Goal: Register for event/course

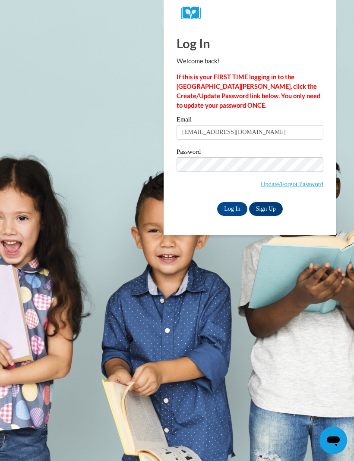
type input "[EMAIL_ADDRESS][DOMAIN_NAME]"
click at [234, 203] on input "Log In" at bounding box center [232, 209] width 30 height 14
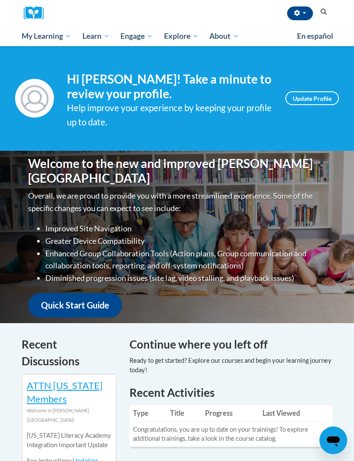
click at [326, 12] on icon "Search" at bounding box center [324, 12] width 8 height 6
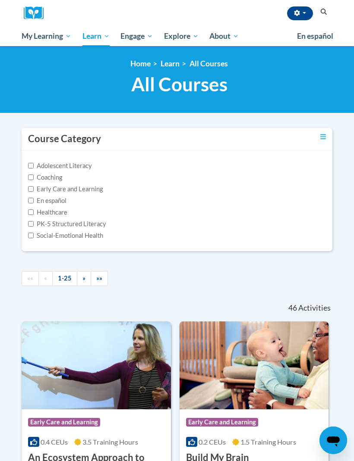
click at [329, 14] on button "Search" at bounding box center [323, 12] width 13 height 10
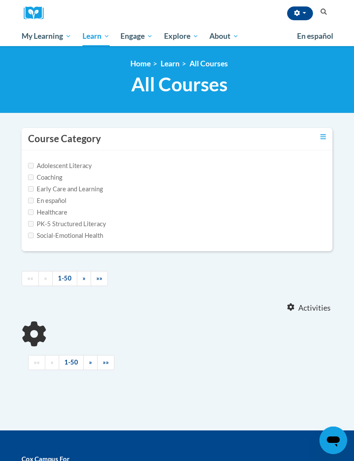
click at [328, 12] on button "Search" at bounding box center [323, 12] width 13 height 10
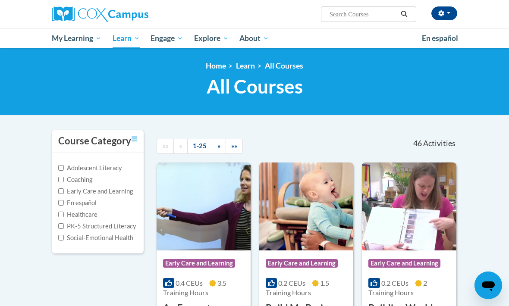
click at [353, 16] on icon "Search" at bounding box center [404, 14] width 8 height 6
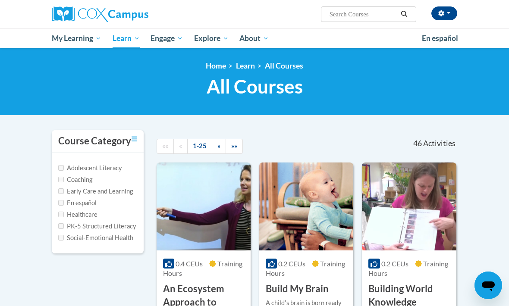
click at [353, 0] on div "Tesia Hooks (America/Chicago UTC-05:00) My Profile Inbox My Transcripts Log Out…" at bounding box center [324, 11] width 279 height 22
click at [355, 14] on input "Search..." at bounding box center [363, 14] width 69 height 10
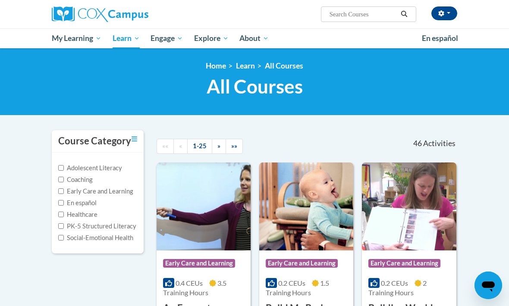
click at [343, 19] on input "Search..." at bounding box center [363, 14] width 69 height 10
type input "Foundation of learning"
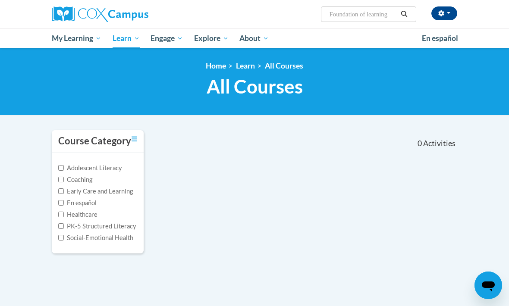
click at [394, 137] on div "0 Activities CEUs" at bounding box center [411, 143] width 105 height 27
click at [383, 16] on input "Foundation of learning" at bounding box center [363, 14] width 69 height 10
type input "F"
type input "Read with me part 1"
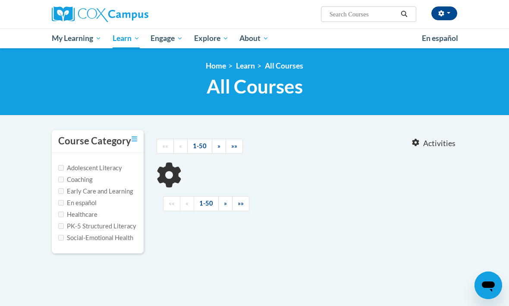
type input "Read with me part 1"
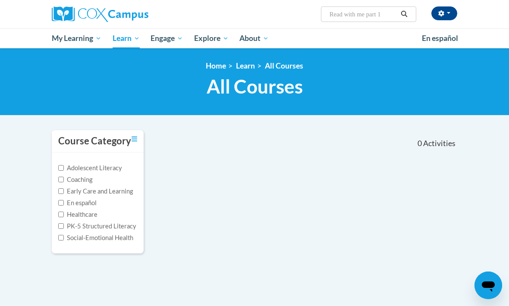
click at [214, 70] on link "Home" at bounding box center [216, 65] width 20 height 9
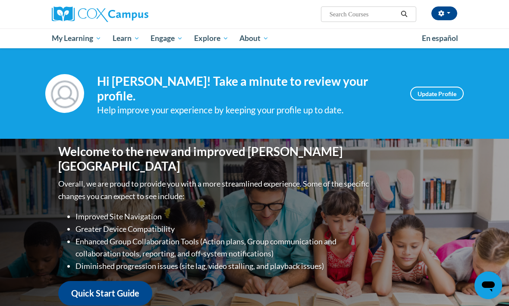
click at [368, 13] on input "Search..." at bounding box center [363, 14] width 69 height 10
type input "Read with me part 1"
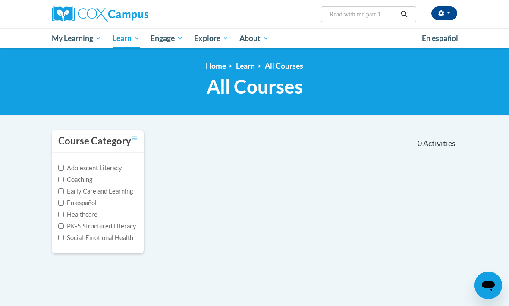
click at [318, 15] on div "Tesia Hooks (America/Chicago UTC-05:00) My Profile Inbox My Transcripts Log Out…" at bounding box center [324, 11] width 279 height 22
click at [372, 17] on input "Read with me part 1" at bounding box center [363, 14] width 69 height 10
click at [444, 15] on button "button" at bounding box center [444, 13] width 26 height 14
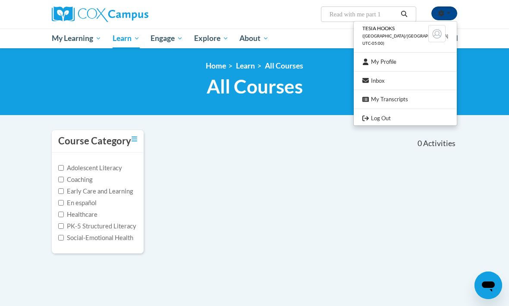
click at [370, 212] on div at bounding box center [254, 153] width 509 height 306
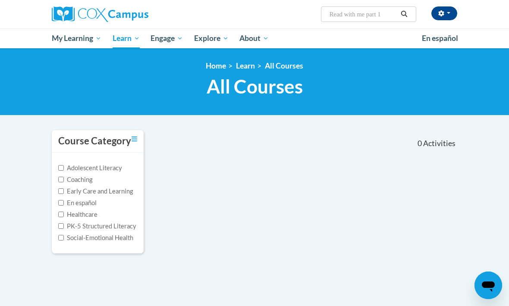
click at [380, 13] on input "Read with me part 1" at bounding box center [363, 14] width 69 height 10
type input "Read with me"
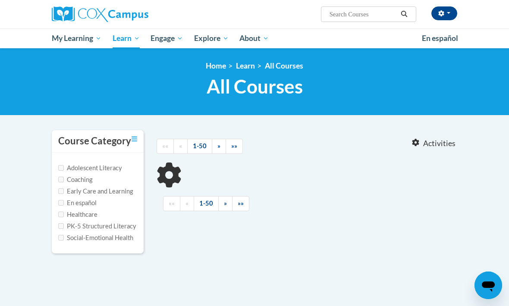
type input "Read with me"
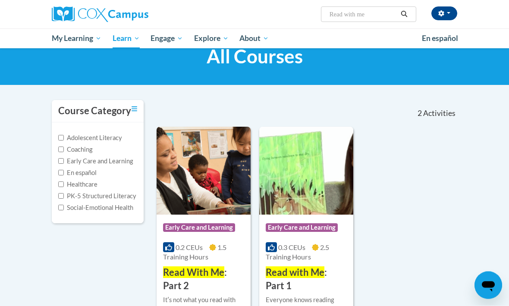
scroll to position [31, 0]
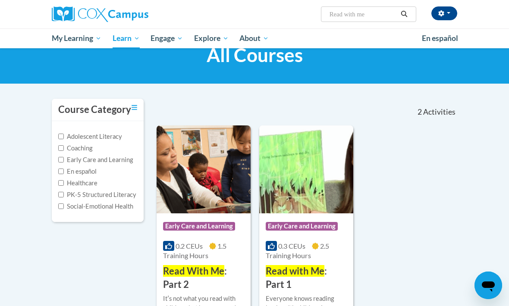
click at [304, 182] on img at bounding box center [306, 169] width 94 height 88
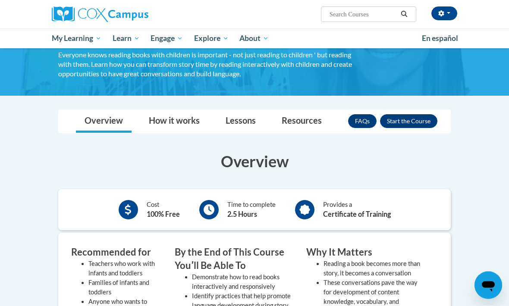
scroll to position [66, 0]
click at [425, 125] on button "Enroll" at bounding box center [408, 121] width 57 height 14
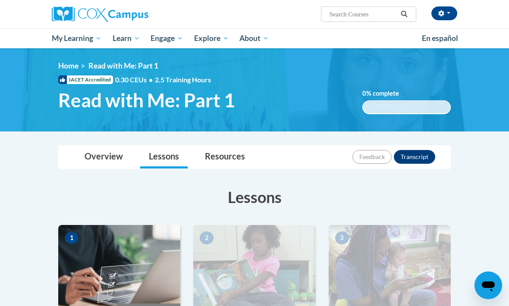
click at [475, 58] on img at bounding box center [254, 89] width 509 height 83
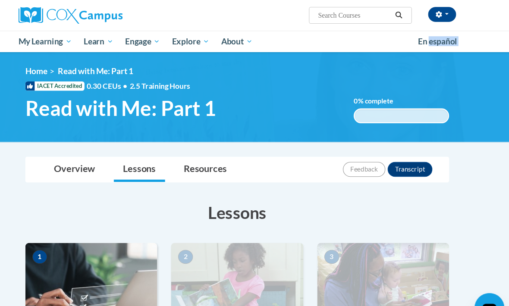
click at [379, 276] on img at bounding box center [390, 268] width 122 height 86
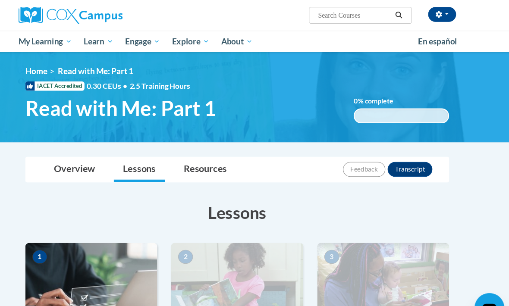
click at [440, 89] on img at bounding box center [254, 89] width 509 height 83
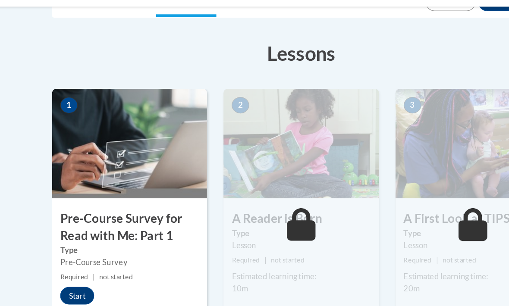
scroll to position [113, 0]
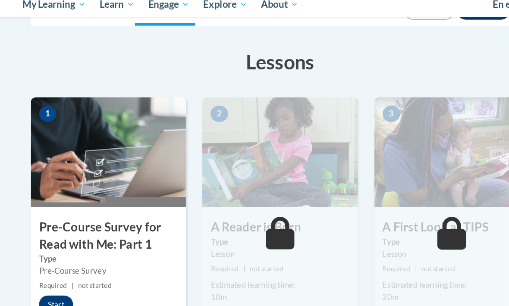
click at [65, 268] on button "Start" at bounding box center [78, 275] width 27 height 14
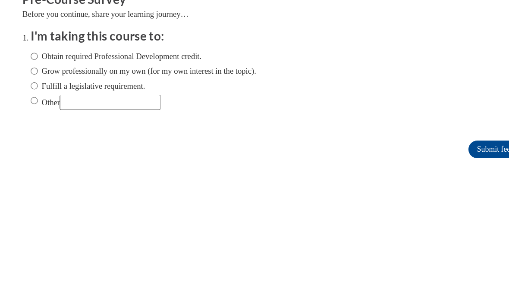
scroll to position [0, 0]
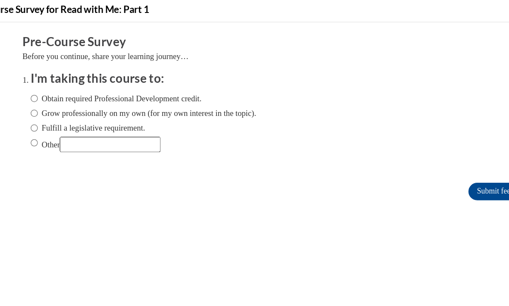
click at [17, 79] on input "Obtain required Professional Development credit." at bounding box center [18, 81] width 6 height 9
radio input "true"
click at [381, 150] on input "Submit feedback" at bounding box center [387, 155] width 54 height 14
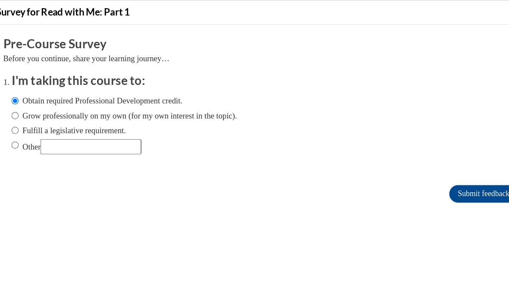
scroll to position [58, 0]
click at [369, 156] on input "Submit feedback" at bounding box center [368, 157] width 54 height 14
click at [369, 160] on input "Submit feedback" at bounding box center [368, 157] width 54 height 14
click at [366, 161] on input "Submit feedback" at bounding box center [368, 157] width 54 height 14
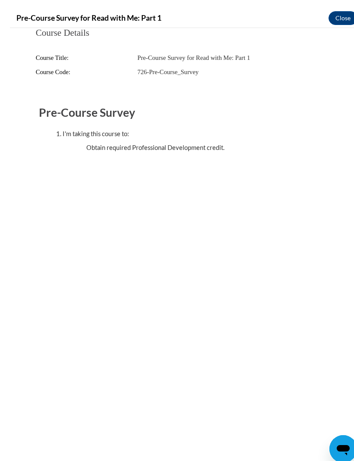
scroll to position [2, 0]
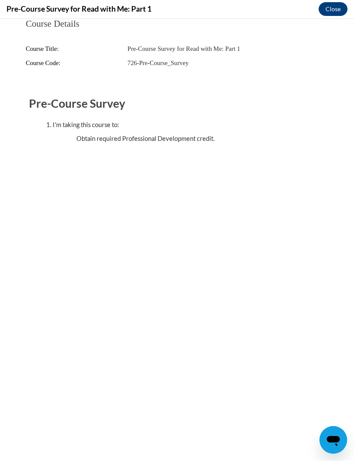
click at [339, 14] on button "Close" at bounding box center [332, 10] width 29 height 14
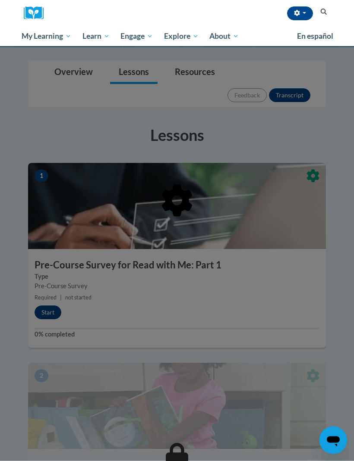
scroll to position [117, 0]
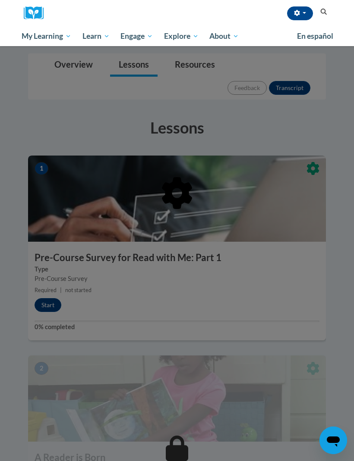
click at [183, 216] on div at bounding box center [177, 238] width 298 height 164
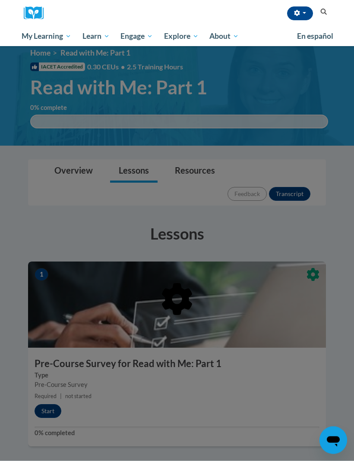
scroll to position [0, 0]
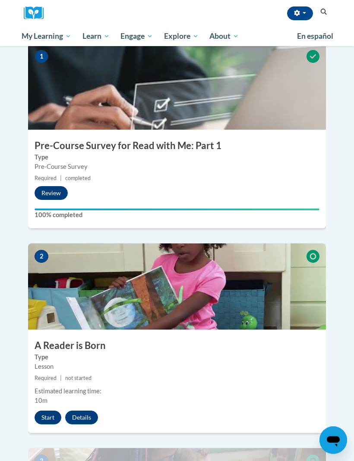
click at [49, 306] on button "Start" at bounding box center [47, 418] width 27 height 14
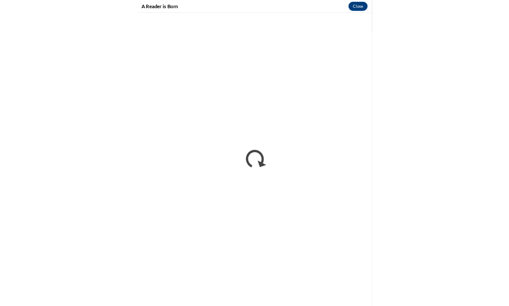
scroll to position [307, 0]
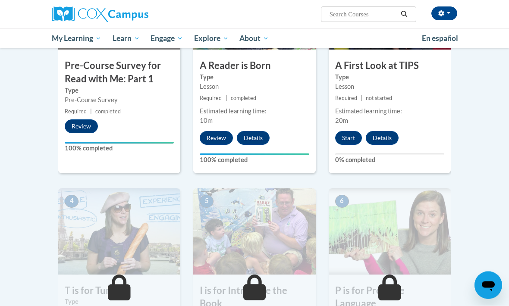
scroll to position [262, 0]
click at [350, 138] on button "Start" at bounding box center [348, 138] width 27 height 14
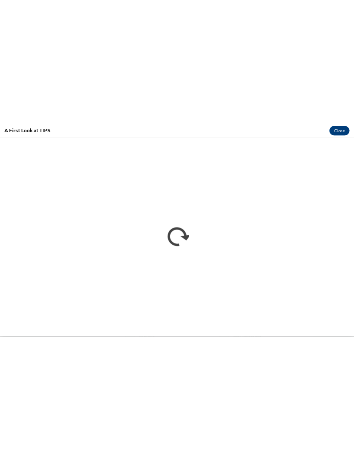
scroll to position [184, 0]
